Goal: Task Accomplishment & Management: Manage account settings

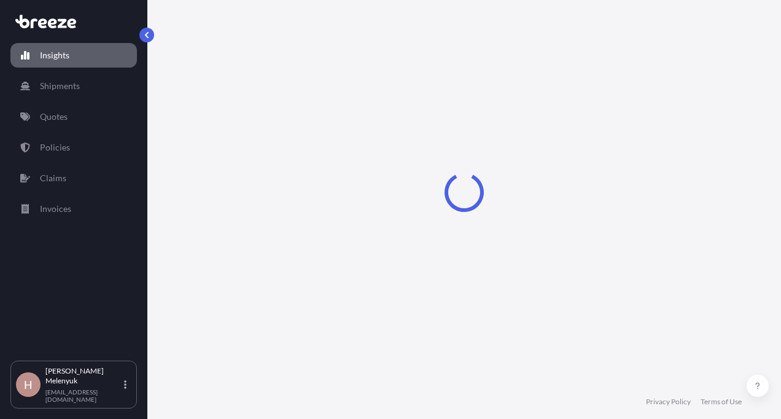
select select "2025"
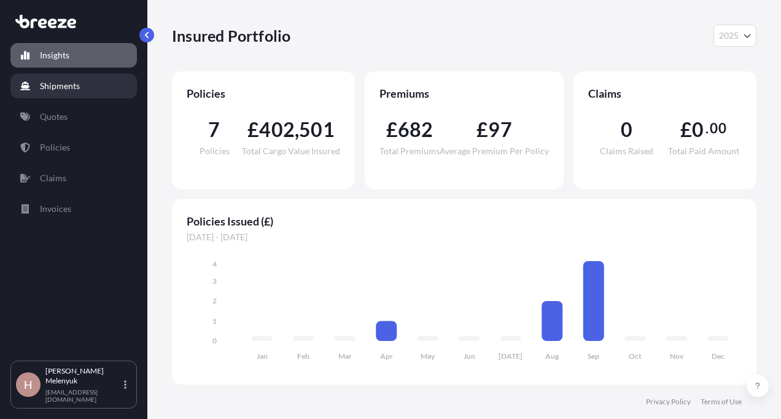
click at [65, 86] on p "Shipments" at bounding box center [60, 86] width 40 height 12
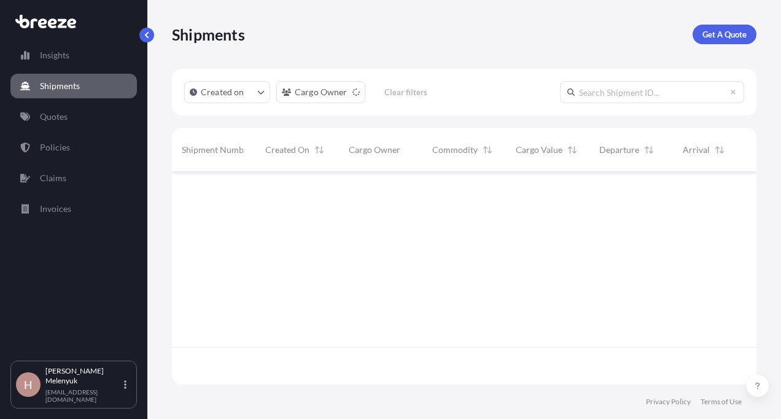
scroll to position [247, 575]
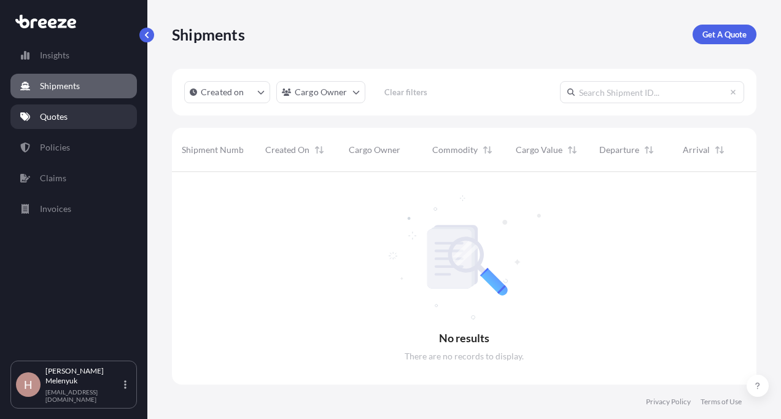
click at [66, 121] on p "Quotes" at bounding box center [54, 117] width 28 height 12
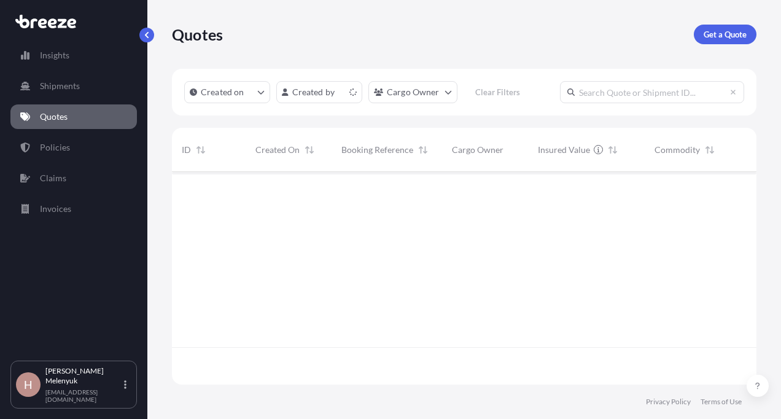
scroll to position [210, 575]
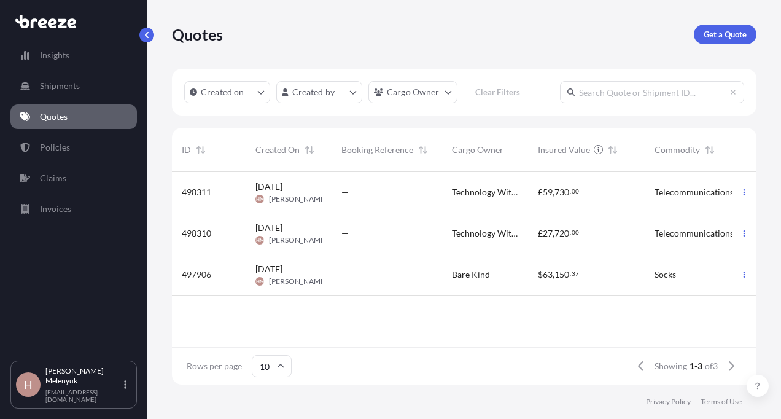
click at [372, 284] on div "—" at bounding box center [387, 274] width 111 height 41
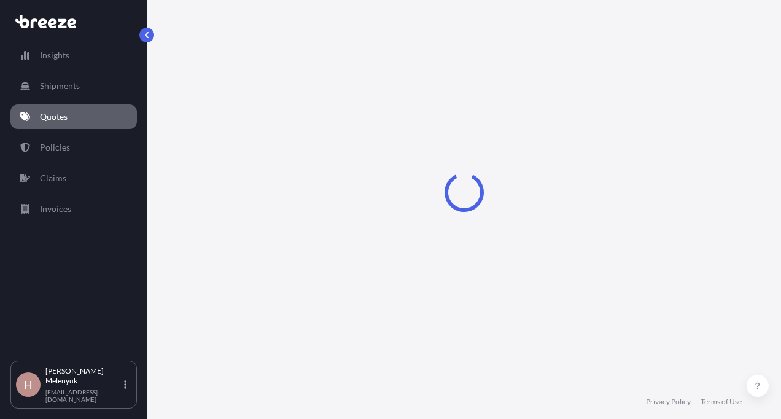
select select "Sea"
select select "Road"
select select "1"
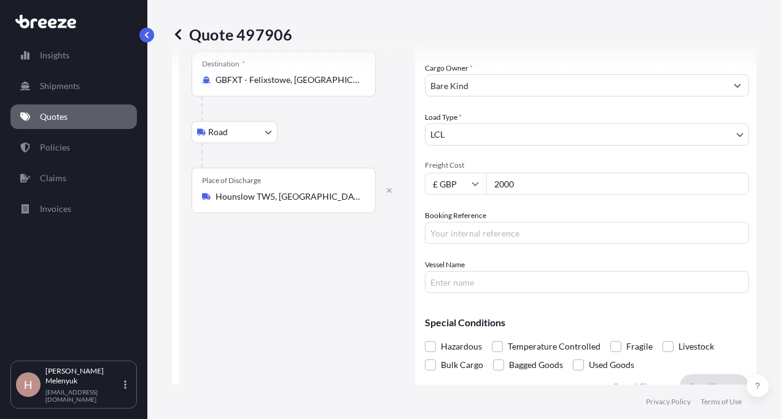
scroll to position [236, 0]
click at [463, 225] on input "Booking Reference" at bounding box center [587, 232] width 324 height 22
paste input "25122079"
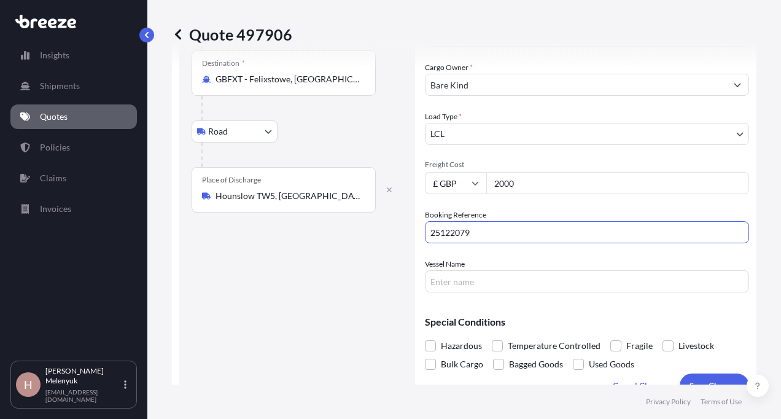
type input "25122079"
click at [365, 277] on div "Route Details Cover door to port - Add loading place Place of loading Road Road…" at bounding box center [297, 119] width 211 height 533
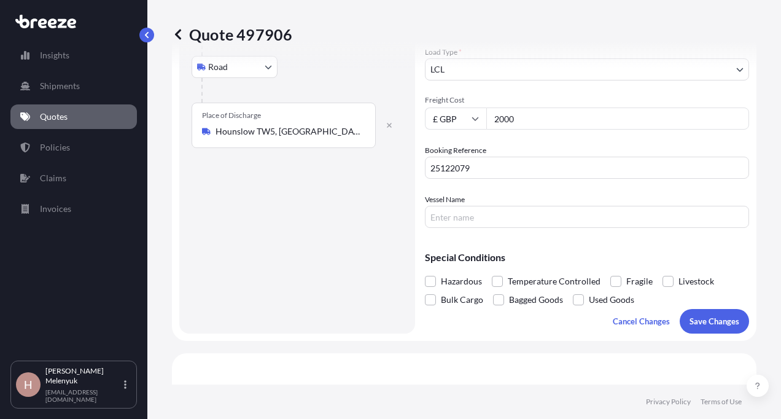
scroll to position [302, 0]
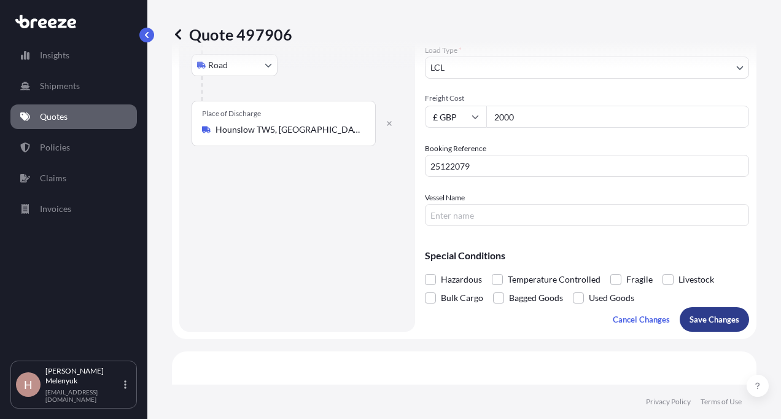
click at [705, 322] on p "Save Changes" at bounding box center [715, 319] width 50 height 12
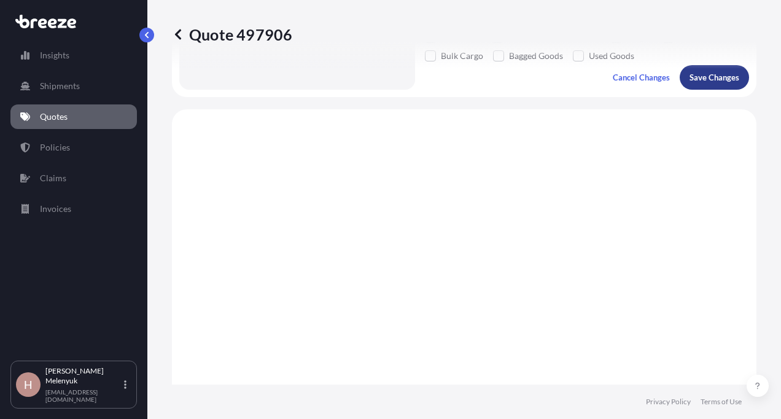
scroll to position [592, 0]
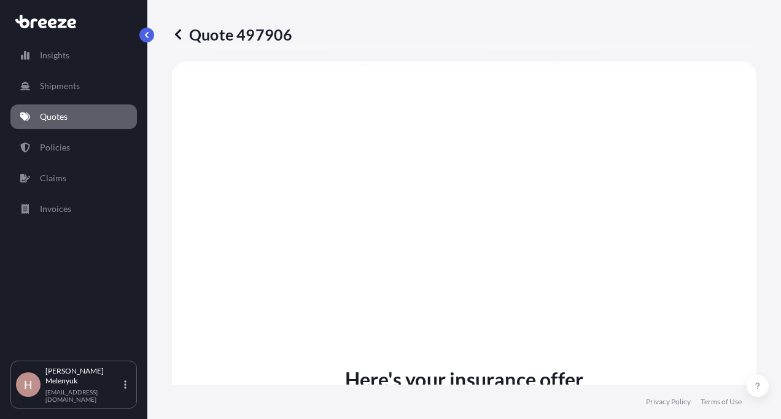
select select "Sea"
select select "Road"
select select "1"
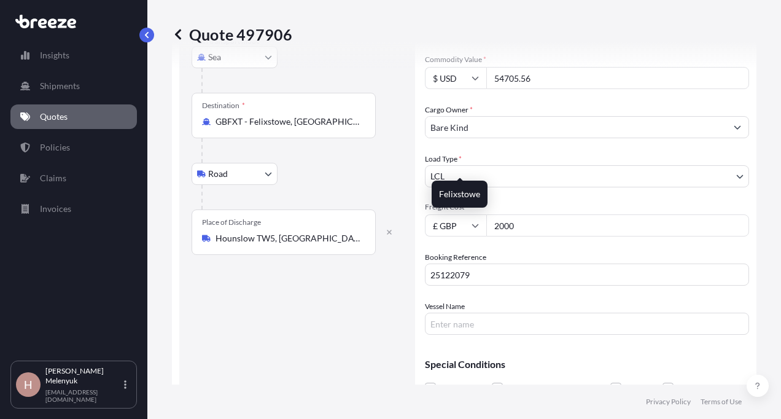
scroll to position [194, 0]
